Goal: Task Accomplishment & Management: Manage account settings

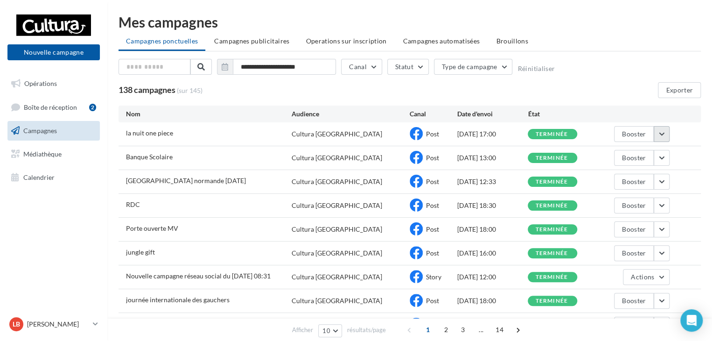
click at [663, 135] on button "button" at bounding box center [662, 134] width 16 height 16
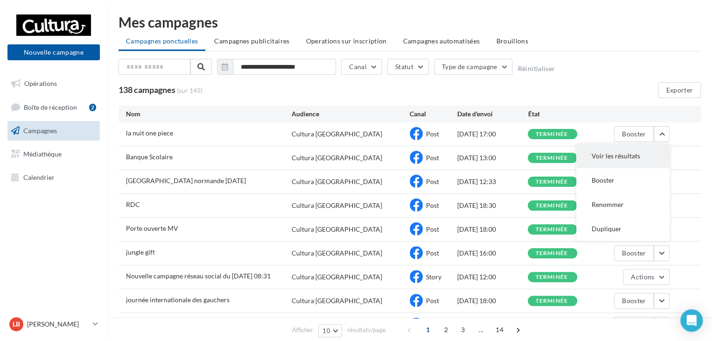
click at [643, 151] on button "Voir les résultats" at bounding box center [622, 156] width 93 height 24
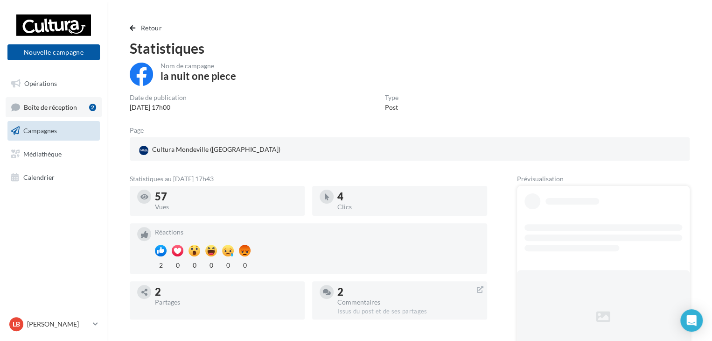
click at [70, 111] on link "Boîte de réception 2" at bounding box center [54, 107] width 96 height 20
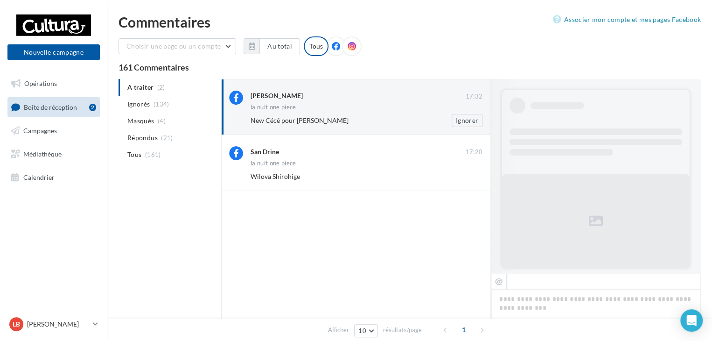
click at [341, 101] on div "Noah de Coco" at bounding box center [358, 97] width 215 height 12
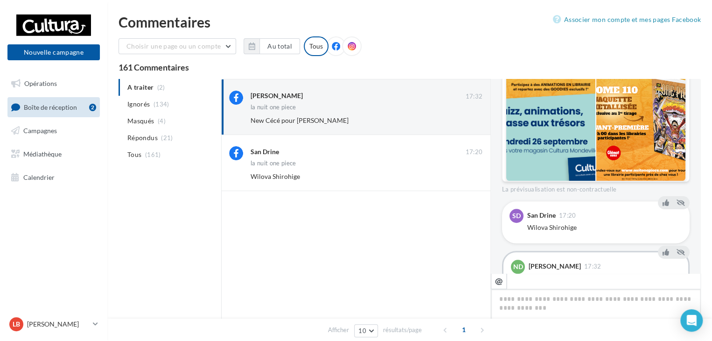
scroll to position [364, 0]
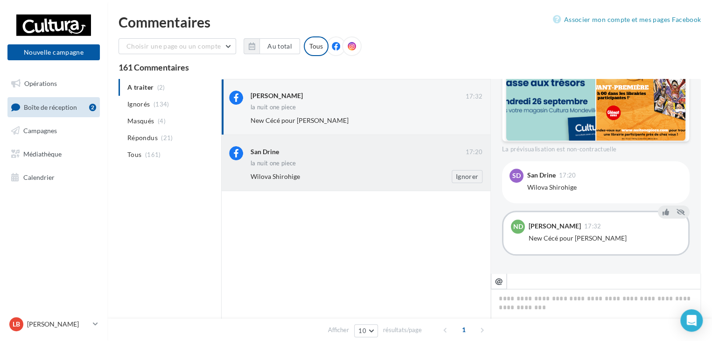
click at [326, 166] on div "la nuit one piece" at bounding box center [367, 164] width 232 height 8
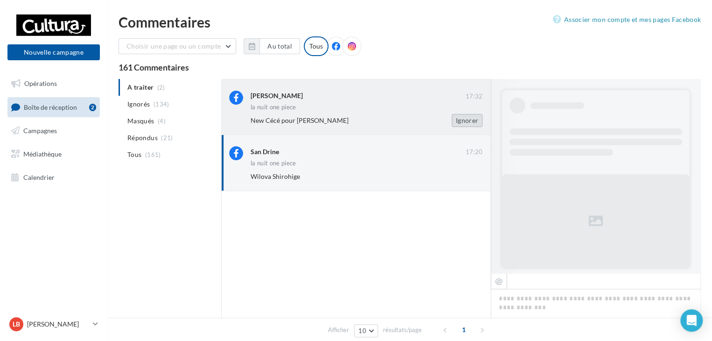
click at [468, 116] on button "Ignorer" at bounding box center [467, 120] width 31 height 13
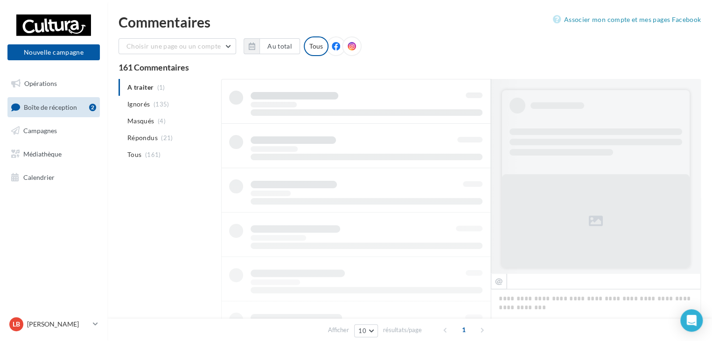
scroll to position [0, 0]
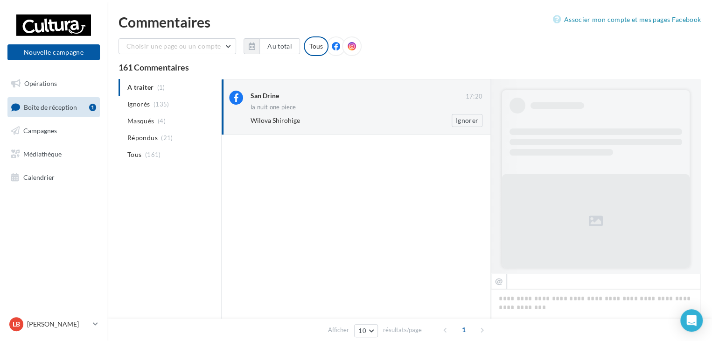
click at [378, 107] on div "la nuit one piece" at bounding box center [367, 108] width 232 height 8
click at [460, 120] on button "Ignorer" at bounding box center [467, 120] width 31 height 13
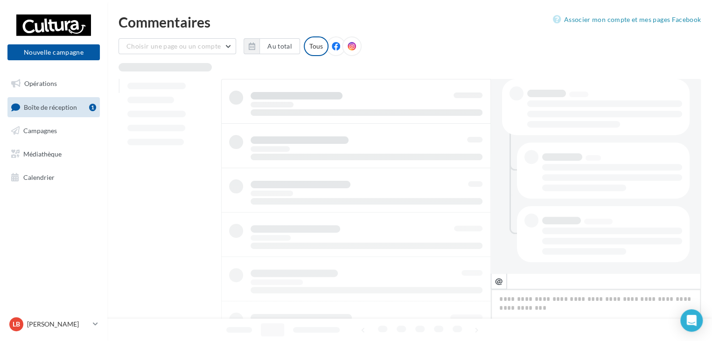
scroll to position [196, 0]
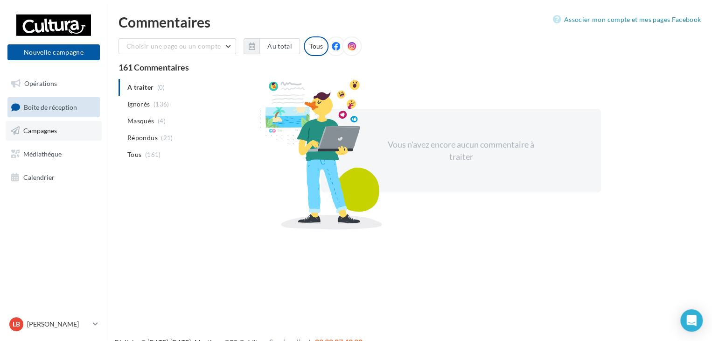
click at [64, 126] on link "Campagnes" at bounding box center [54, 131] width 96 height 20
